Goal: Check status: Check status

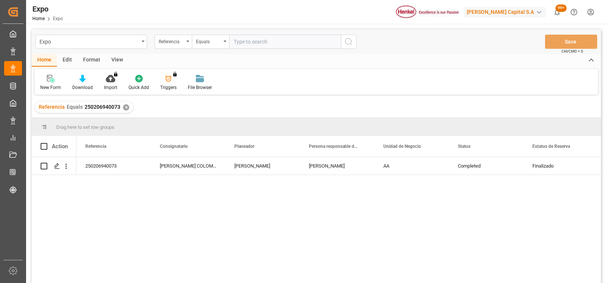
click at [123, 107] on div "✕" at bounding box center [126, 107] width 6 height 6
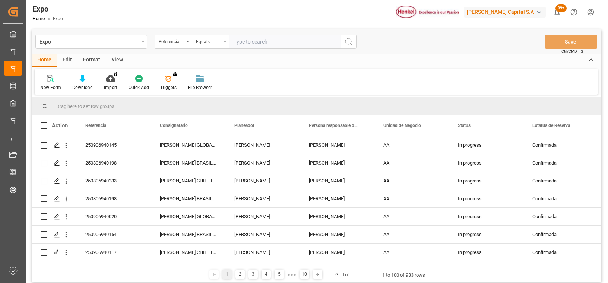
click at [280, 44] on input "text" at bounding box center [285, 42] width 112 height 14
paste input "251006940030"
type input "251006940030"
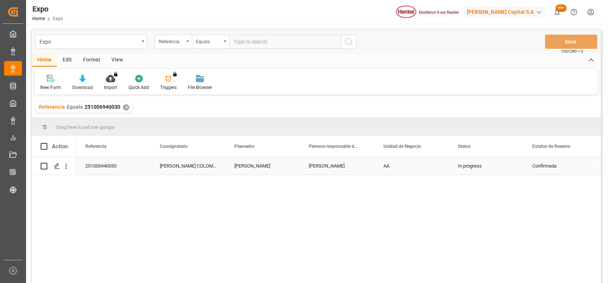
click at [265, 170] on div "[PERSON_NAME]" at bounding box center [262, 166] width 74 height 18
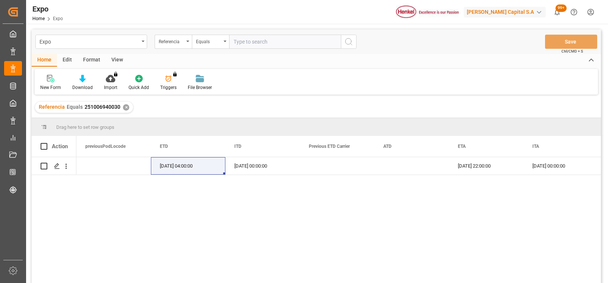
click at [126, 253] on div "[PERSON_NAME] [DATE] 04:00:00 [DATE] 00:00:00 [DATE] 22:00:00 [DATE] 00:00:00" at bounding box center [338, 222] width 524 height 131
click at [222, 229] on div "[PERSON_NAME] [DATE] 04:00:00 [DATE] 00:00:00 [DATE] 22:00:00 [DATE] 00:00:00" at bounding box center [338, 222] width 524 height 131
click at [110, 235] on div "[PERSON_NAME] [DATE] 04:00:00 [DATE] 00:00:00 [DATE] 22:00:00 [DATE] 00:00:00" at bounding box center [338, 222] width 524 height 131
